Goal: Information Seeking & Learning: Learn about a topic

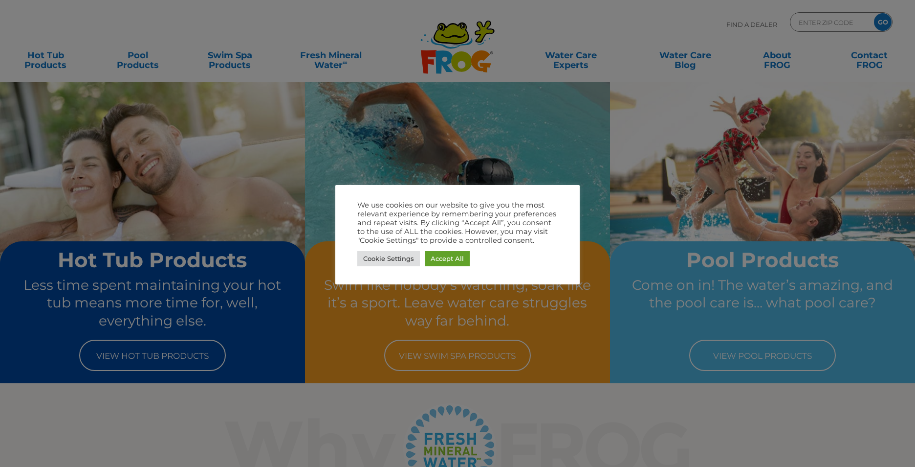
click at [584, 401] on div at bounding box center [457, 233] width 915 height 467
click at [442, 265] on link "Accept All" at bounding box center [447, 258] width 45 height 15
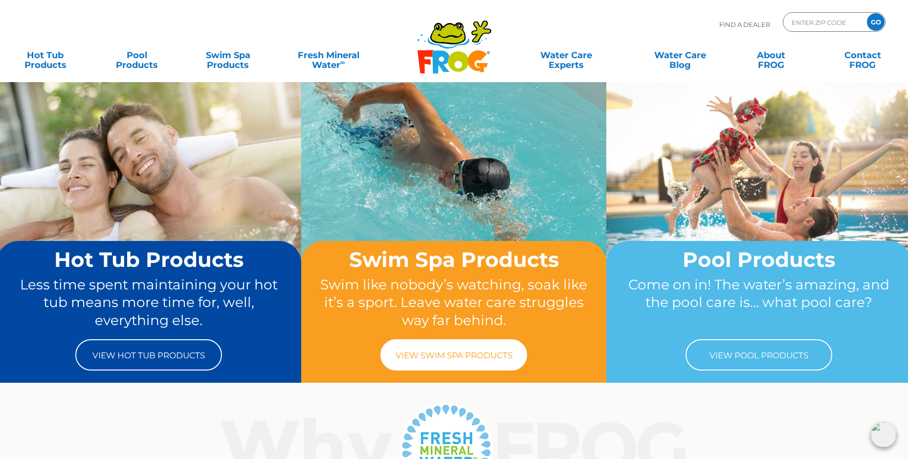
click at [476, 344] on link "View Swim Spa Products" at bounding box center [453, 354] width 147 height 31
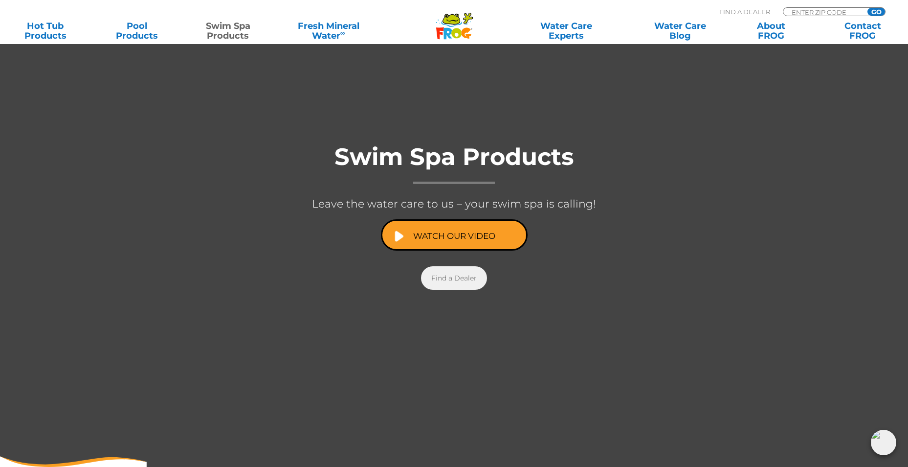
scroll to position [19, 0]
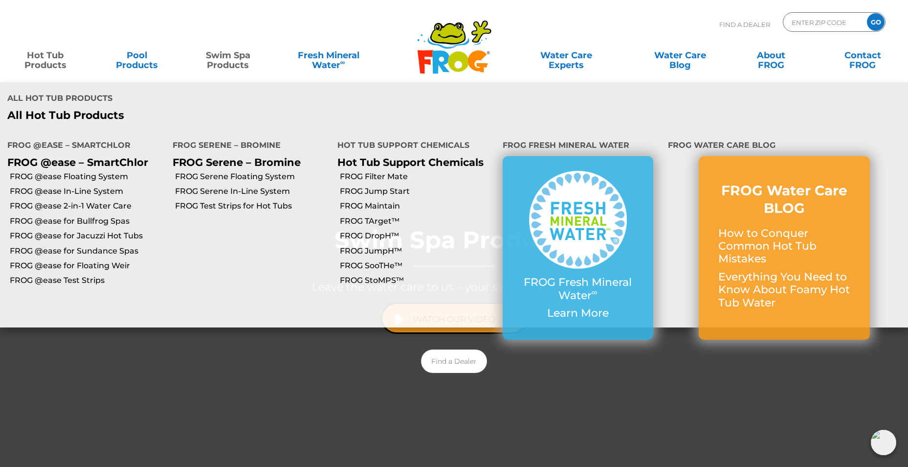
click at [43, 62] on link "Hot Tub Products" at bounding box center [45, 55] width 71 height 20
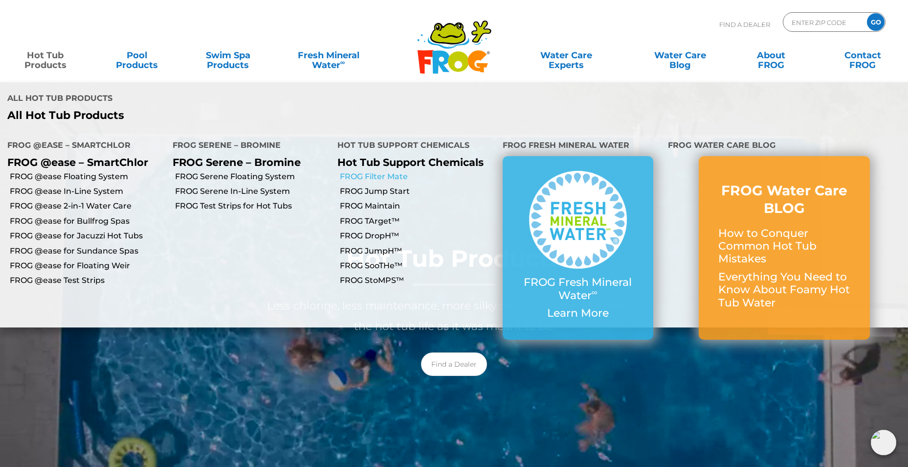
click at [383, 171] on link "FROG Filter Mate" at bounding box center [418, 176] width 156 height 11
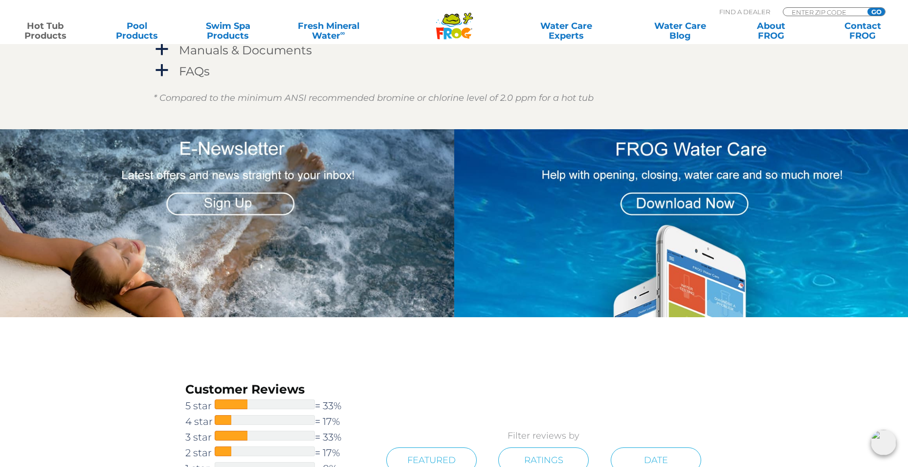
scroll to position [978, 0]
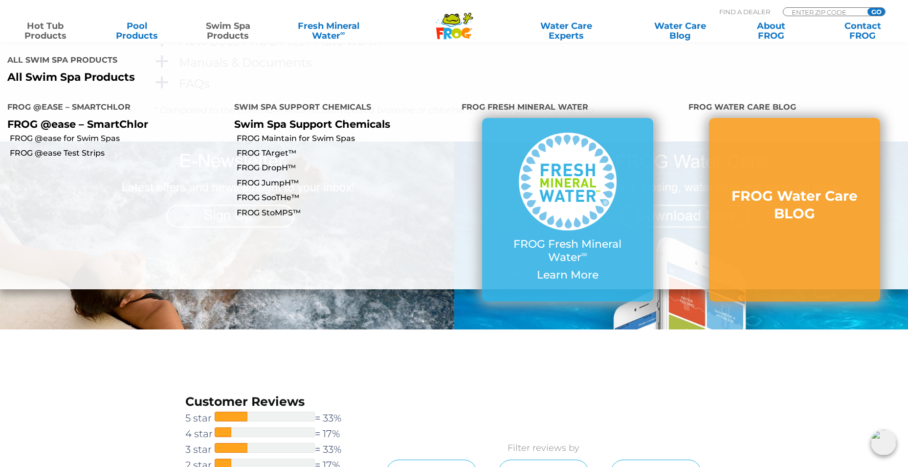
click at [244, 30] on link "Swim Spa Products" at bounding box center [228, 31] width 71 height 20
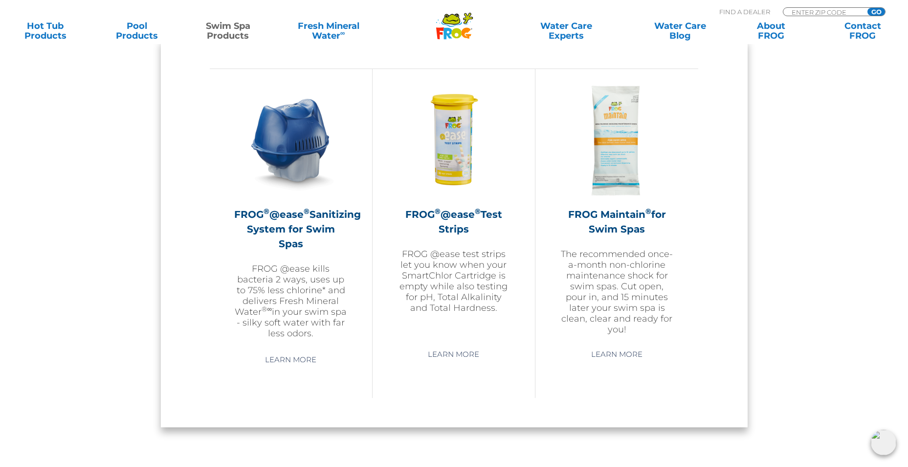
scroll to position [880, 0]
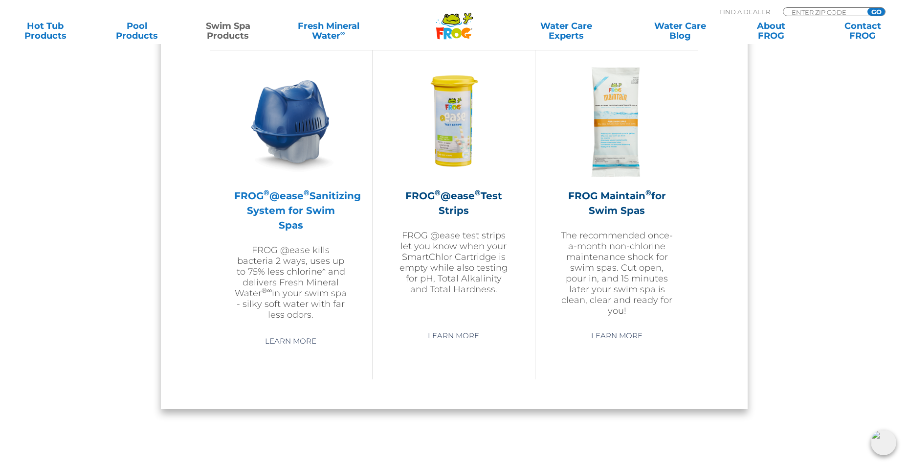
click at [290, 206] on h2 "FROG ® @ease ® Sanitizing System for Swim Spas" at bounding box center [290, 210] width 113 height 44
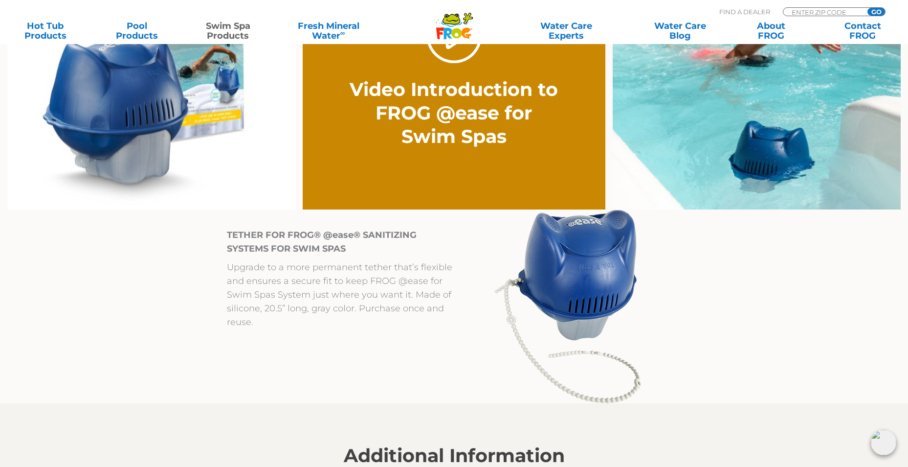
scroll to position [685, 0]
